Goal: Task Accomplishment & Management: Complete application form

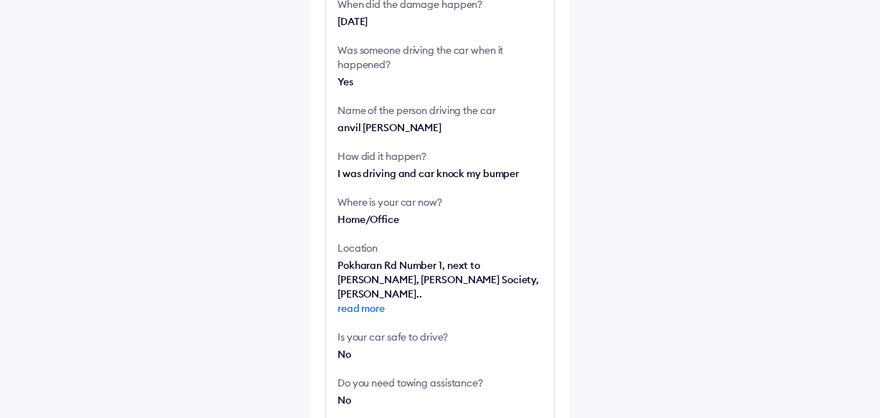
scroll to position [513, 0]
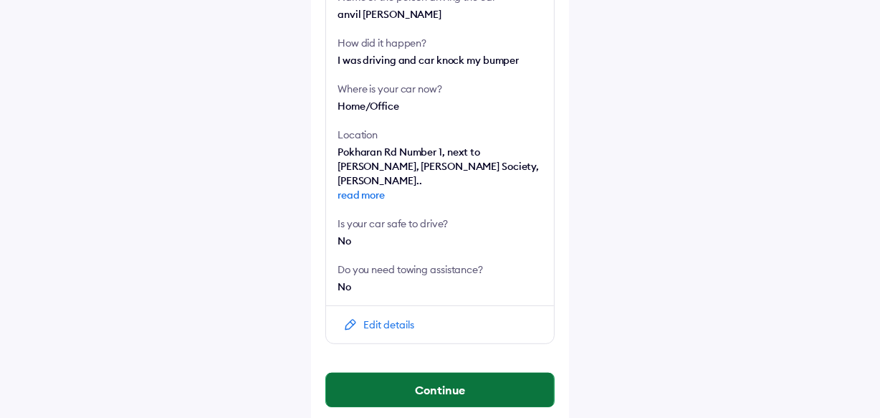
click at [420, 384] on button "Continue" at bounding box center [440, 389] width 228 height 34
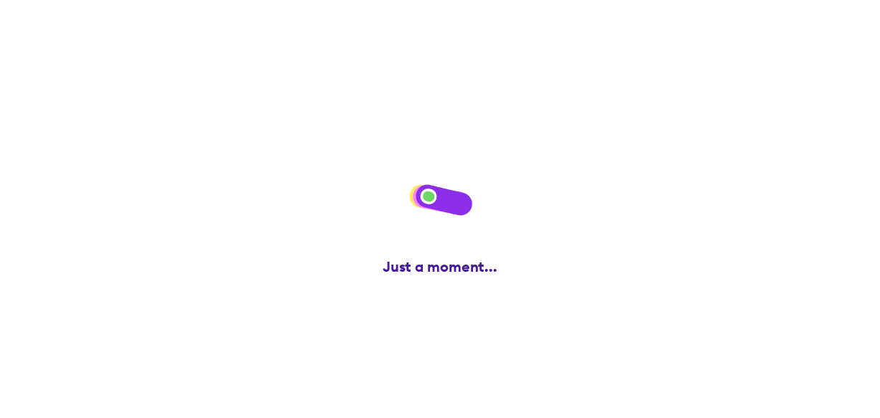
scroll to position [0, 0]
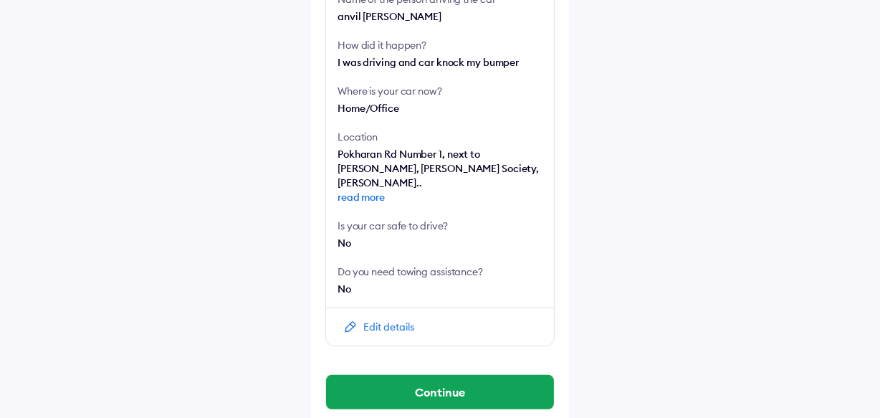
scroll to position [513, 0]
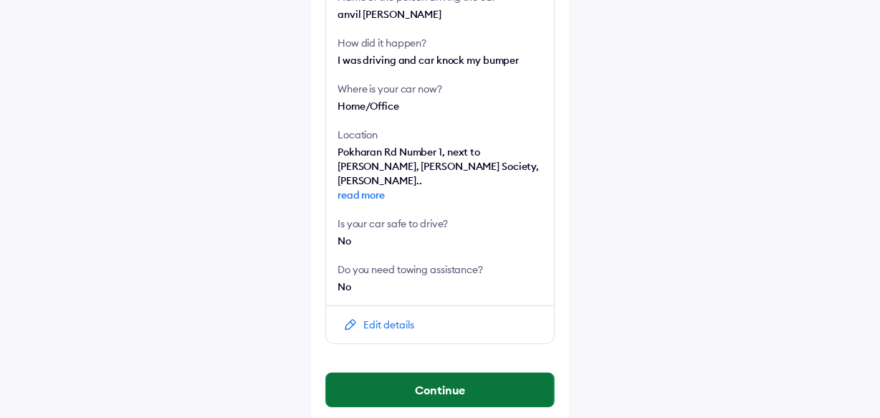
click at [434, 381] on button "Continue" at bounding box center [440, 389] width 228 height 34
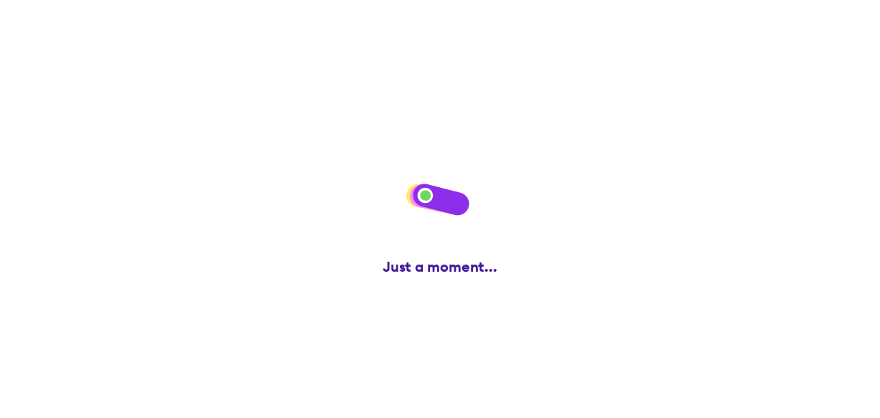
scroll to position [0, 0]
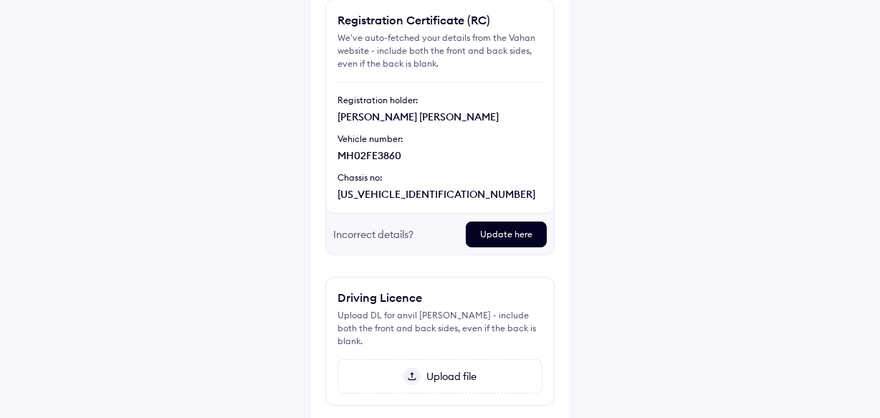
scroll to position [130, 0]
